Goal: Task Accomplishment & Management: Manage account settings

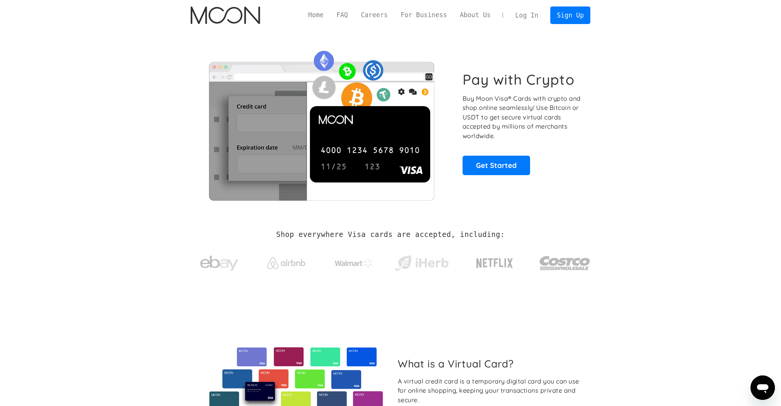
click at [521, 15] on link "Log In" at bounding box center [527, 15] width 36 height 17
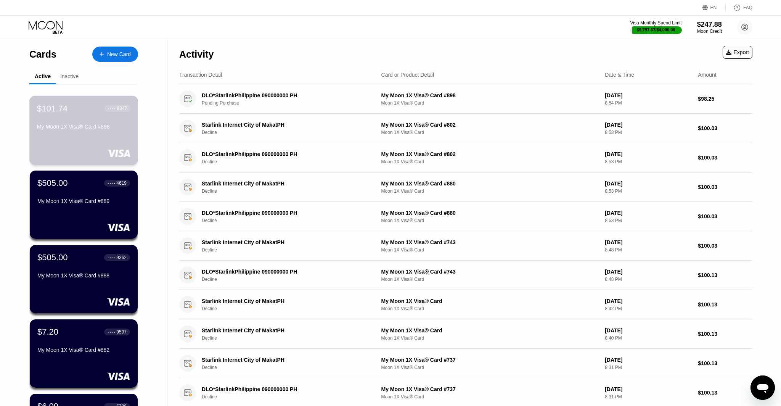
click at [81, 121] on div "$101.74 ● ● ● ● 8347 My Moon 1X Visa® Card #898" at bounding box center [83, 117] width 93 height 29
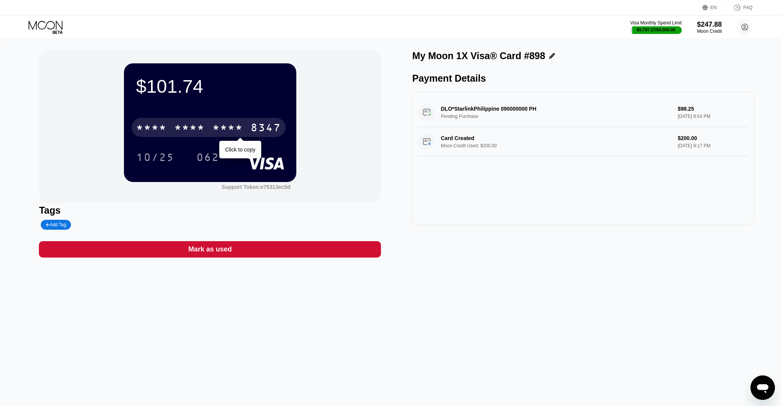
click at [195, 129] on div "* * * *" at bounding box center [189, 128] width 31 height 12
